Goal: Book appointment/travel/reservation

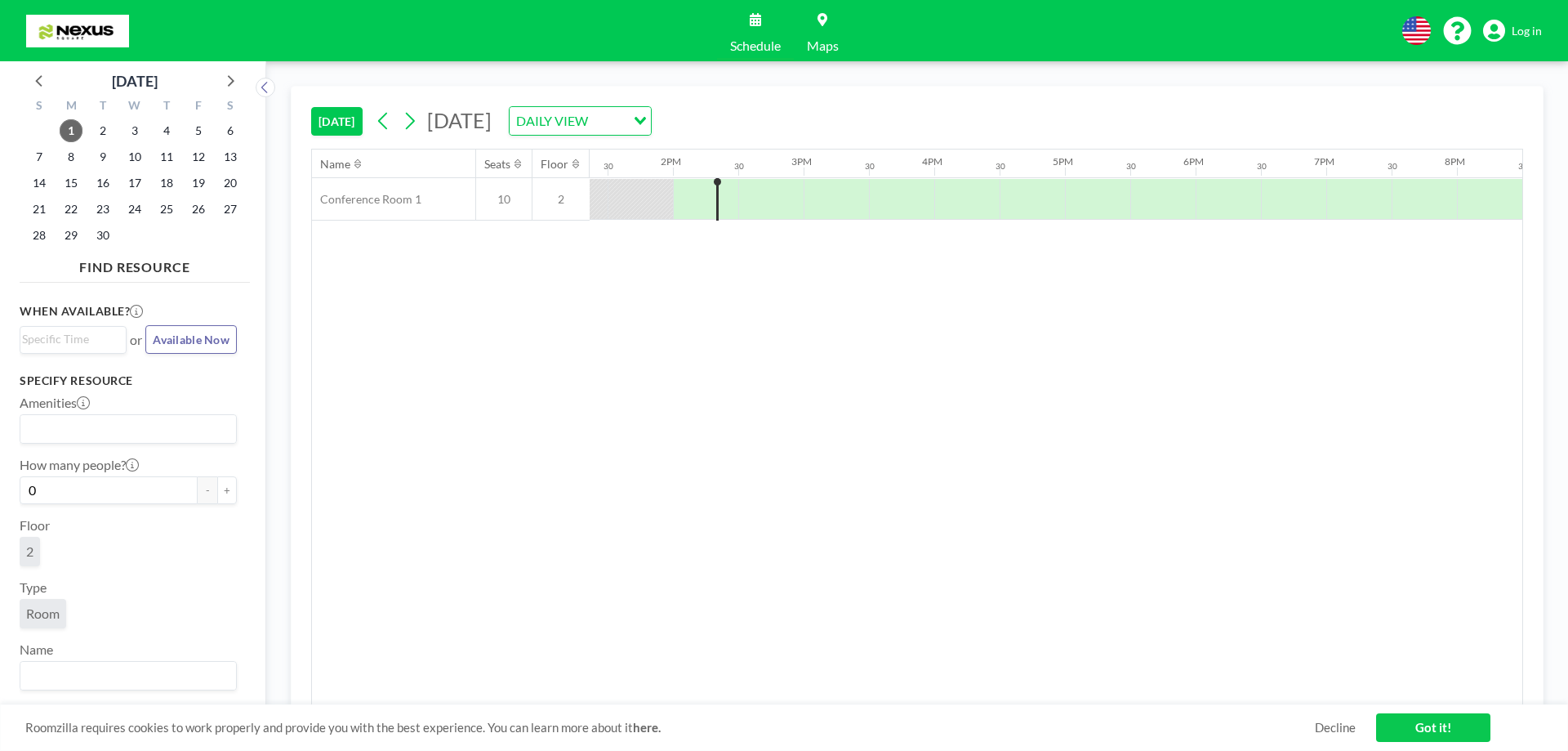
scroll to position [0, 1764]
click at [810, 197] on div at bounding box center [818, 199] width 65 height 41
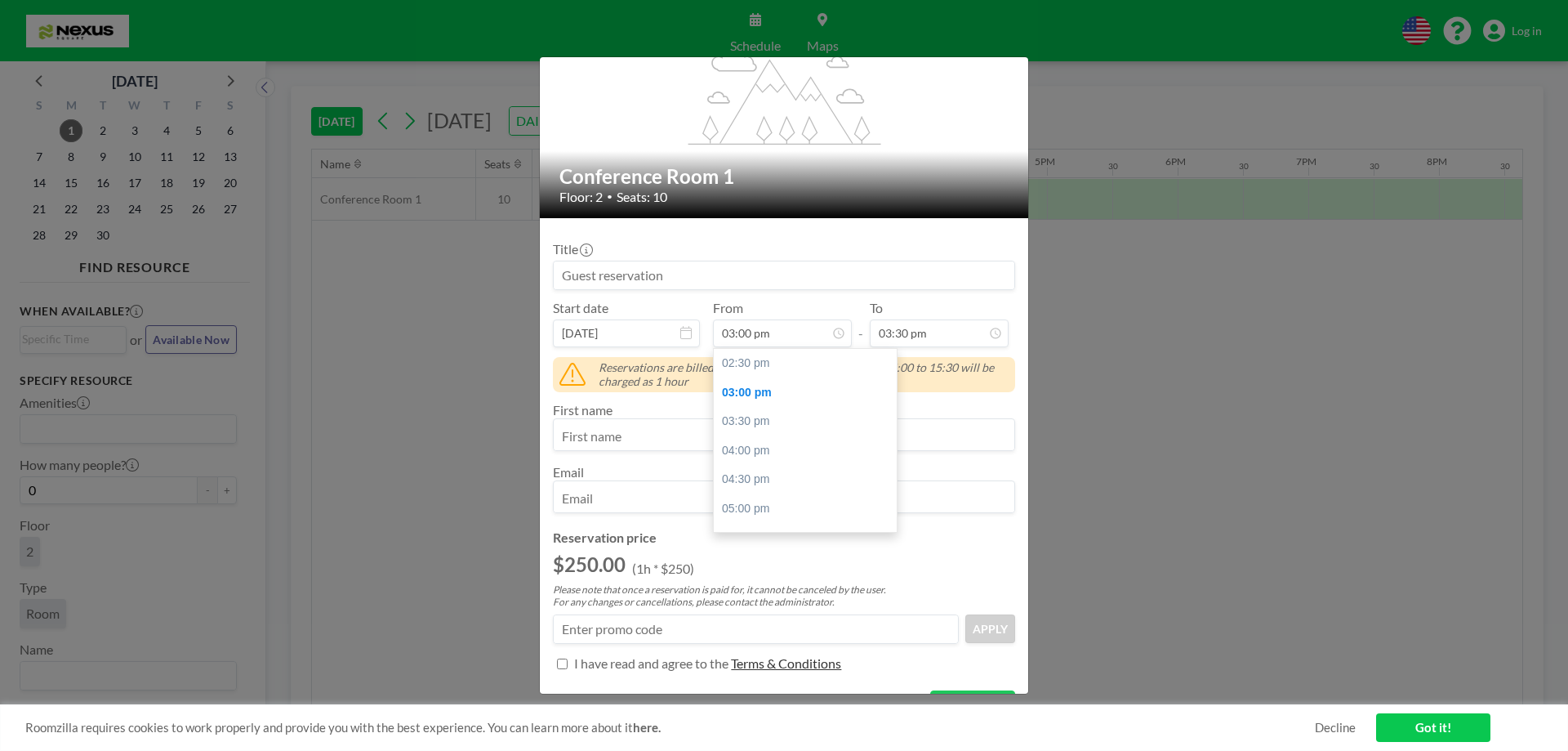
scroll to position [30, 0]
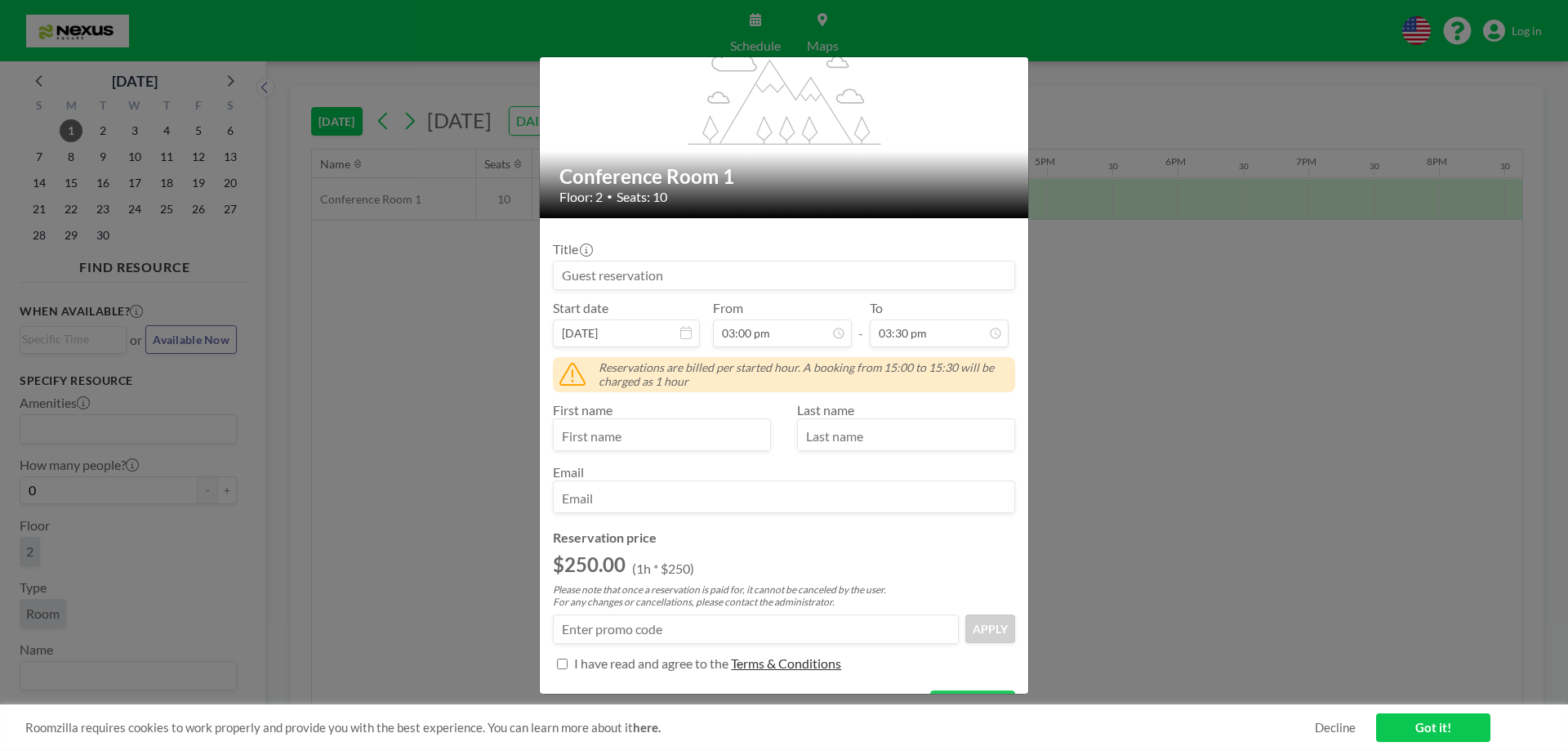
click at [758, 283] on input at bounding box center [784, 276] width 460 height 28
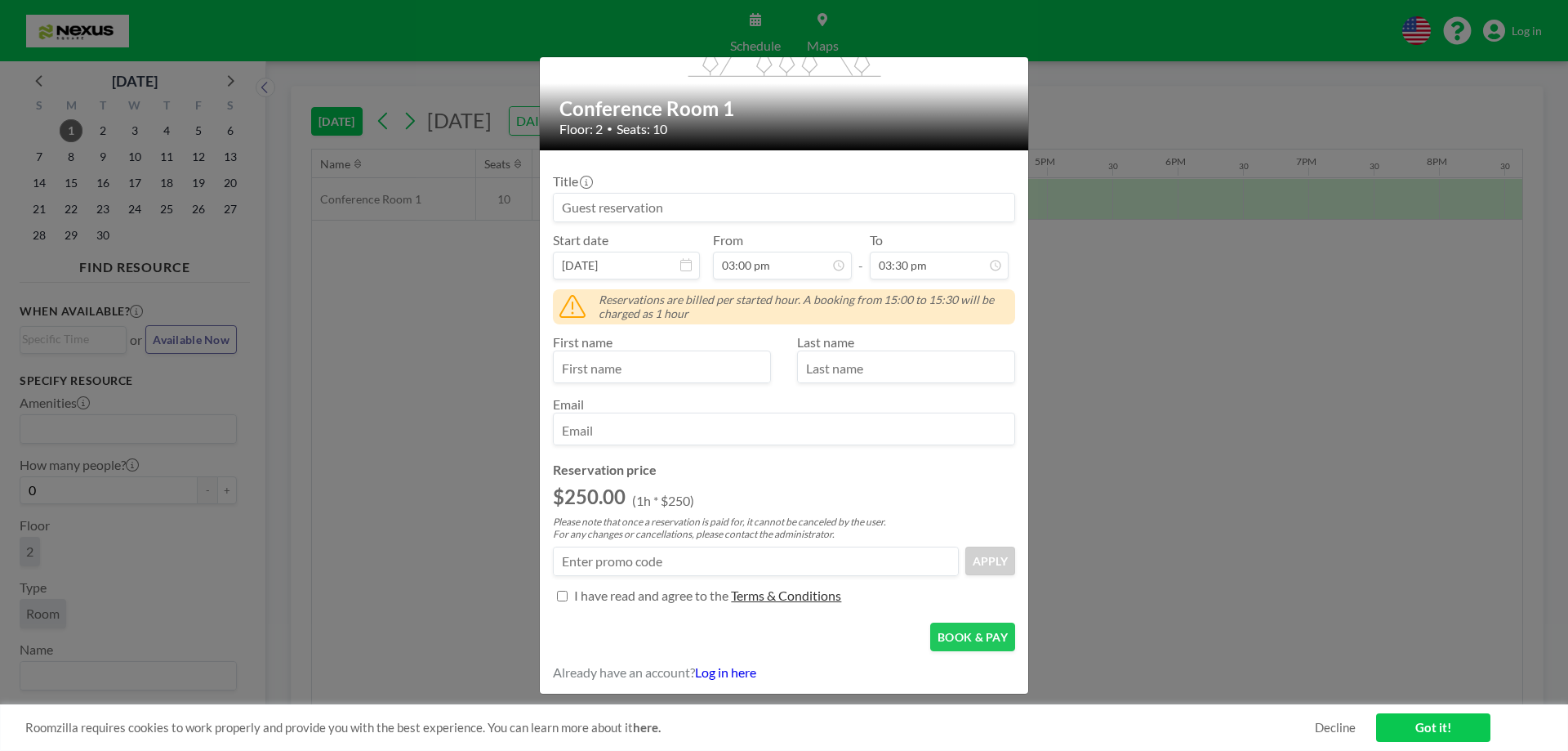
click at [734, 671] on link "Log in here" at bounding box center [725, 672] width 62 height 16
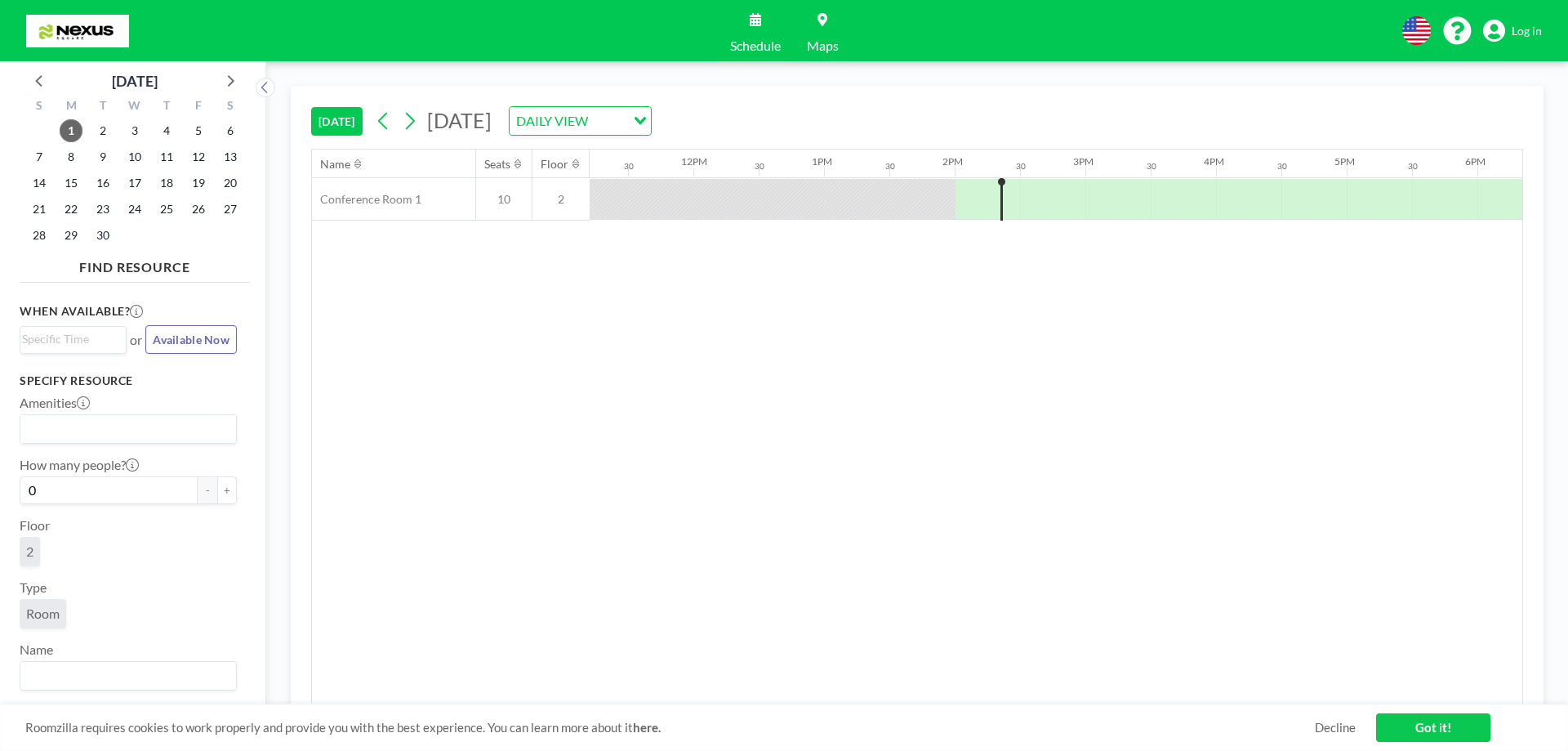
scroll to position [0, 1764]
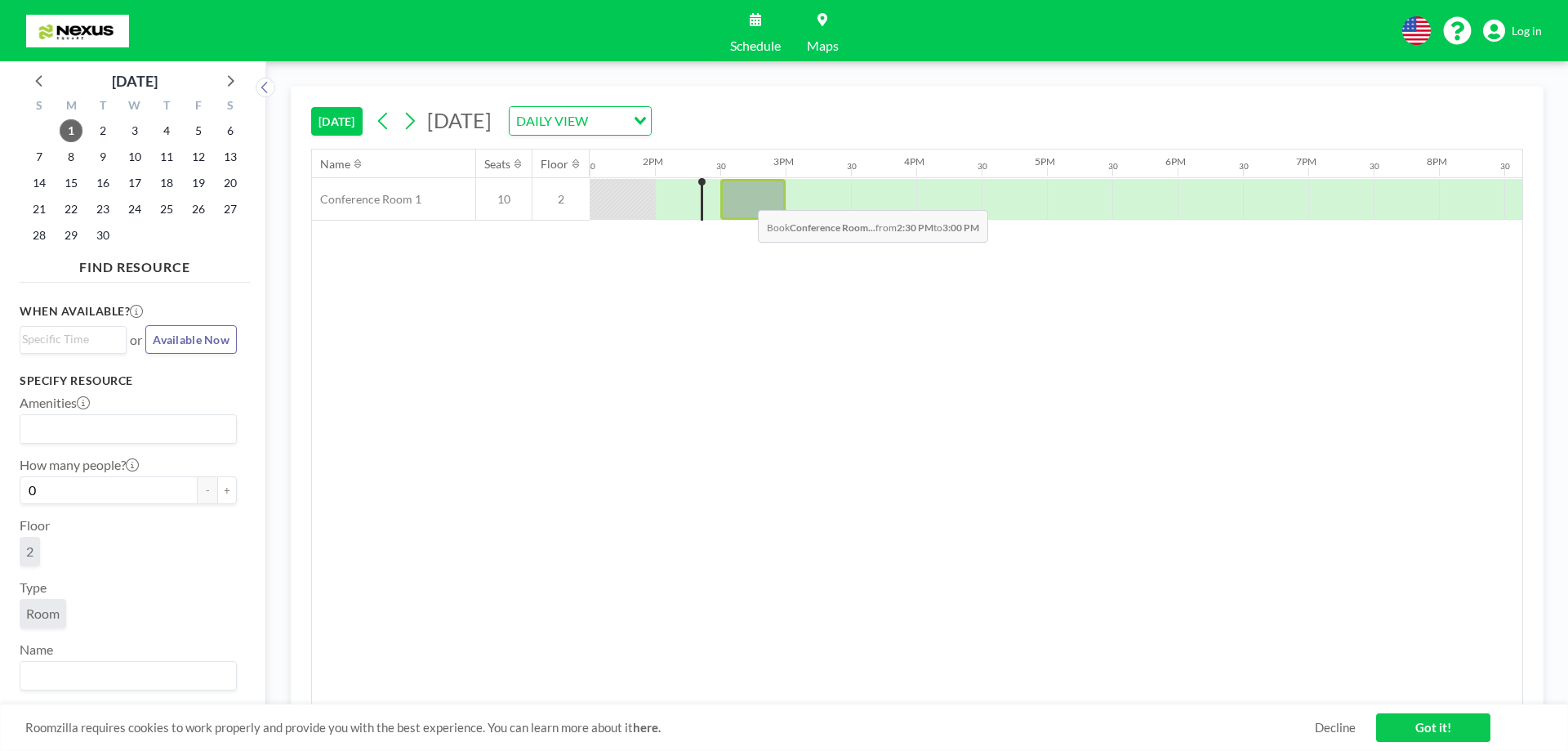
click at [745, 198] on div at bounding box center [752, 199] width 65 height 41
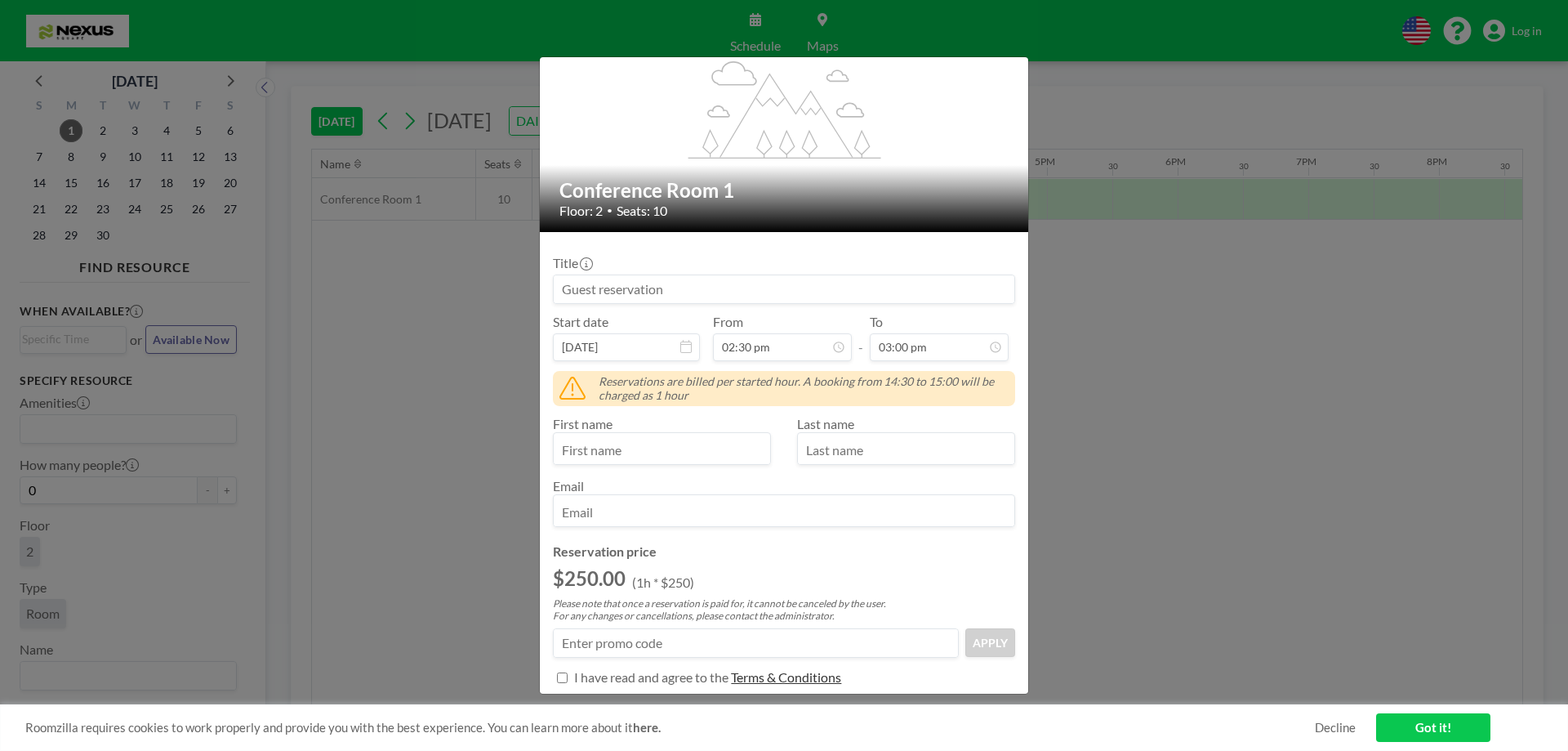
scroll to position [873, 0]
